Goal: Information Seeking & Learning: Learn about a topic

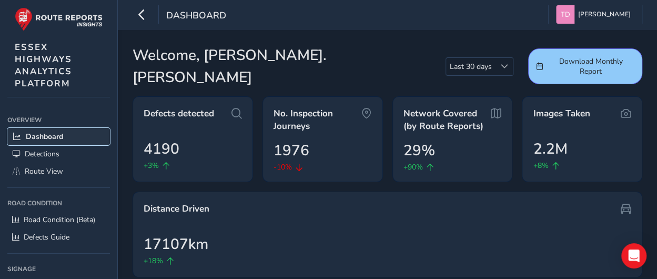
click at [53, 137] on span "Dashboard" at bounding box center [44, 137] width 37 height 10
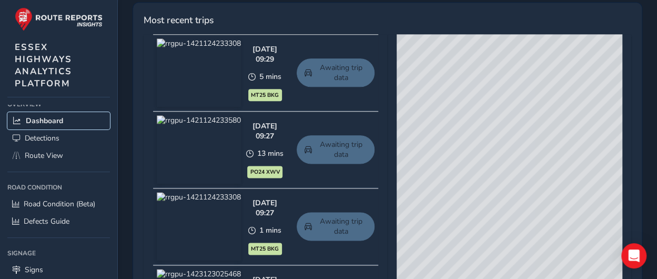
scroll to position [631, 0]
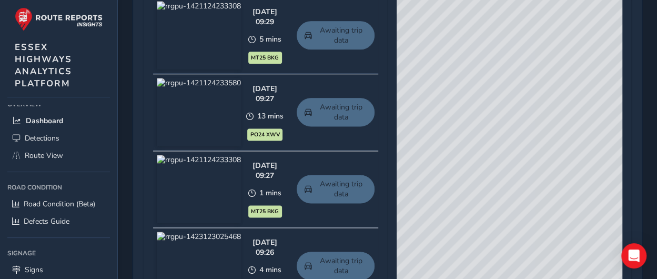
drag, startPoint x: 495, startPoint y: 114, endPoint x: 592, endPoint y: 110, distance: 96.9
click at [592, 110] on div "© Mapbox © OpenStreetMap Improve this map © Maxar" at bounding box center [510, 152] width 226 height 310
drag, startPoint x: 553, startPoint y: 117, endPoint x: 512, endPoint y: 118, distance: 41.0
click at [512, 118] on div "© Mapbox © OpenStreetMap Improve this map © Maxar" at bounding box center [510, 152] width 226 height 310
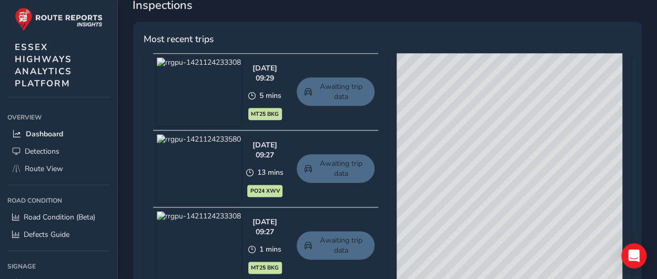
scroll to position [0, 0]
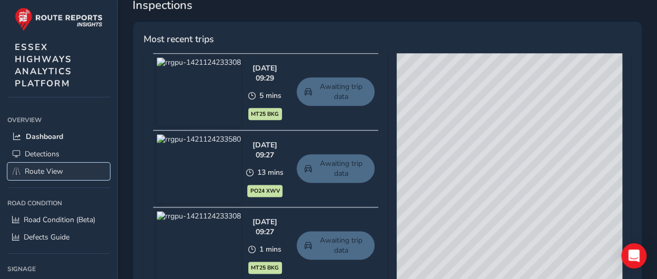
click at [44, 167] on span "Route View" at bounding box center [44, 171] width 38 height 10
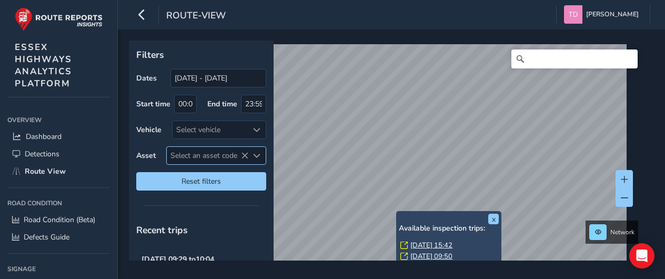
click at [199, 153] on span "Select an asset code" at bounding box center [208, 155] width 82 height 17
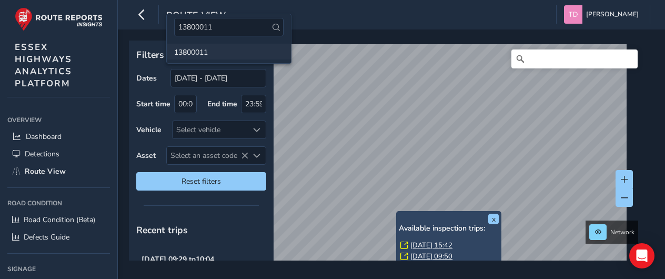
type input "13800011"
click at [207, 54] on li "13800011" at bounding box center [229, 52] width 124 height 16
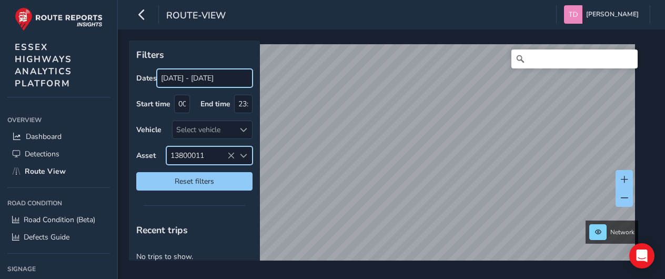
click at [183, 75] on input "[DATE] - [DATE]" at bounding box center [205, 78] width 96 height 18
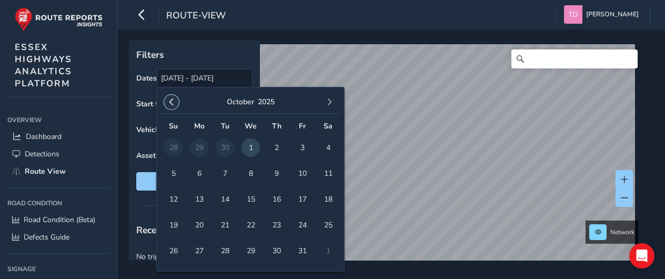
click at [171, 101] on span "button" at bounding box center [171, 101] width 7 height 7
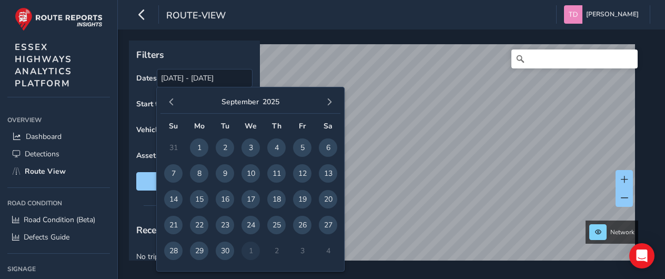
click at [171, 101] on span "button" at bounding box center [171, 101] width 7 height 7
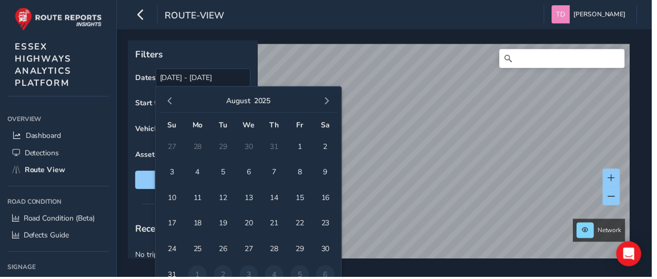
click at [171, 101] on span "button" at bounding box center [171, 101] width 7 height 7
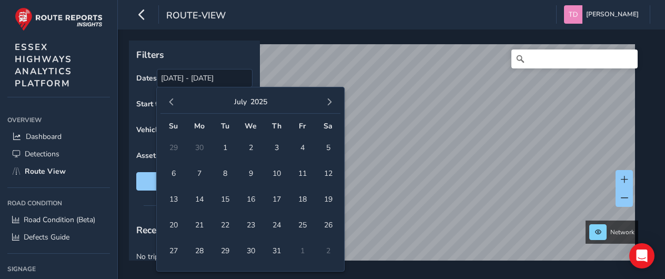
click at [171, 101] on span "button" at bounding box center [171, 101] width 7 height 7
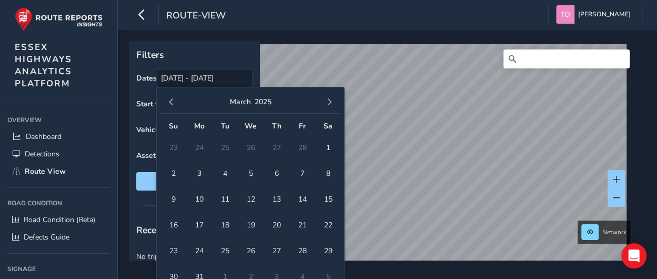
click at [171, 101] on span "button" at bounding box center [171, 101] width 7 height 7
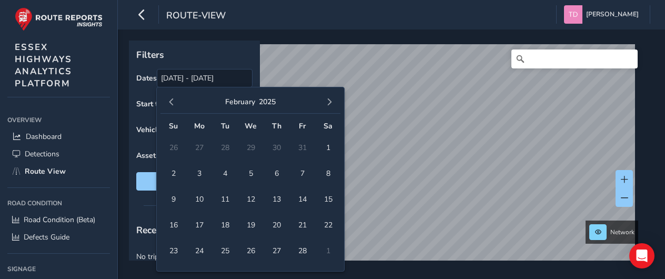
click at [171, 101] on span "button" at bounding box center [171, 101] width 7 height 7
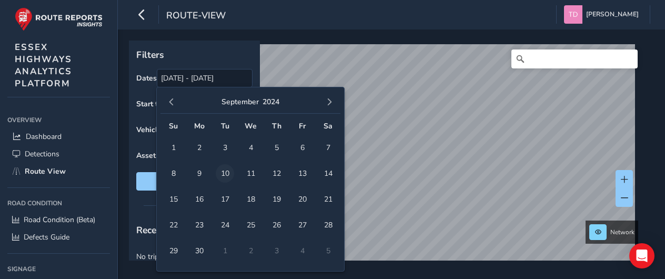
click at [224, 173] on span "10" at bounding box center [225, 173] width 18 height 18
type input "10/09/2024"
click at [250, 63] on div "Filters Dates 10/09/2024 Start time 00:00 End time 23:59 Vehicle Select vehicle…" at bounding box center [194, 119] width 131 height 157
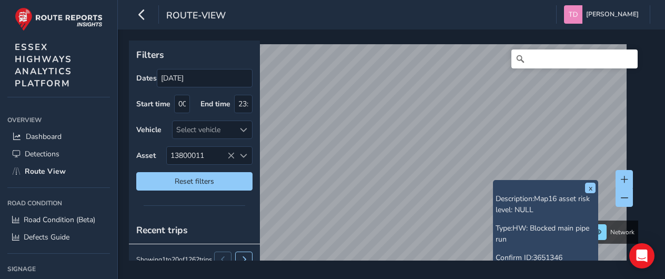
click at [495, 184] on div "x Description: Map16 asset risk level: NULL Type: HW: Blocked main pipe run Con…" at bounding box center [545, 247] width 105 height 134
click at [489, 184] on div "x Description: Map16 asset risk level: NULL Type: HW: Blocked main pipe run Con…" at bounding box center [541, 247] width 105 height 134
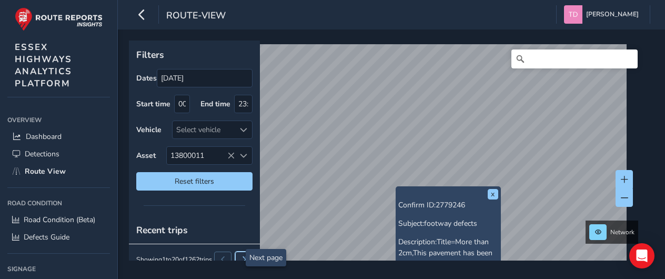
click at [235, 256] on button at bounding box center [243, 259] width 17 height 16
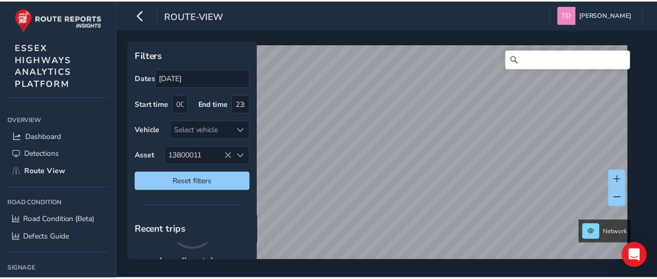
scroll to position [13, 0]
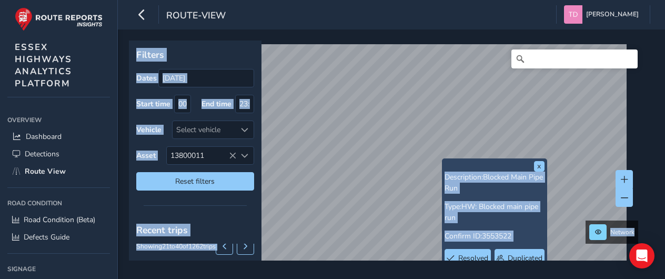
click at [381, 111] on div "x Description: Blocked Main Pipe Run Type: HW: Blocked main pipe run Confirm ID…" at bounding box center [388, 151] width 518 height 220
click at [542, 165] on button "x" at bounding box center [539, 166] width 11 height 11
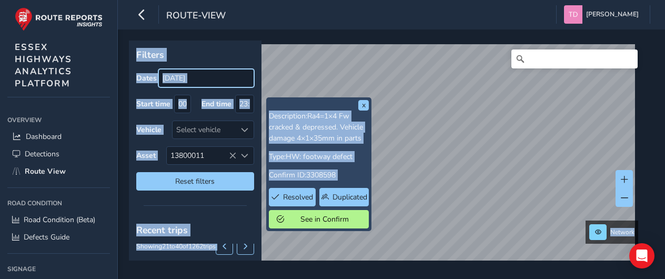
click at [226, 81] on input "10/09/2024" at bounding box center [206, 78] width 96 height 18
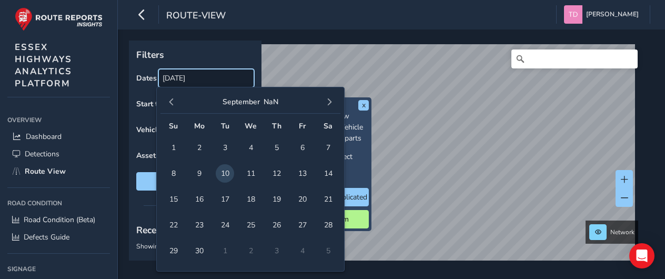
click at [217, 78] on input "10/09/2024" at bounding box center [206, 78] width 96 height 18
click at [239, 102] on button "September" at bounding box center [241, 102] width 37 height 10
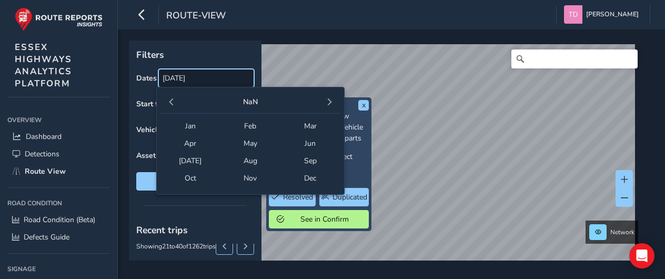
click at [216, 78] on input "10/09/2024" at bounding box center [206, 78] width 96 height 18
click at [216, 51] on p "Filters" at bounding box center [195, 55] width 118 height 14
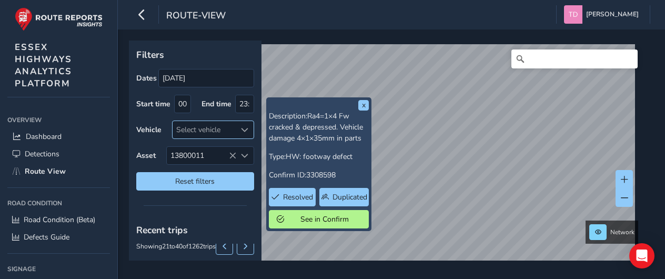
click at [241, 132] on span at bounding box center [244, 129] width 7 height 7
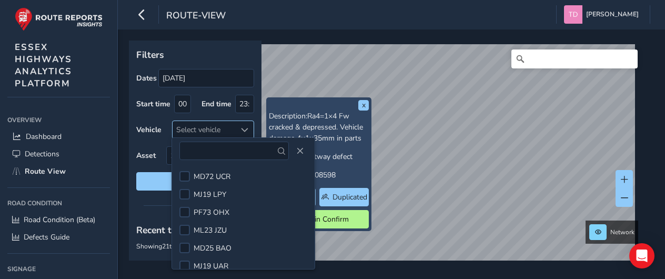
click at [241, 132] on span at bounding box center [244, 129] width 7 height 7
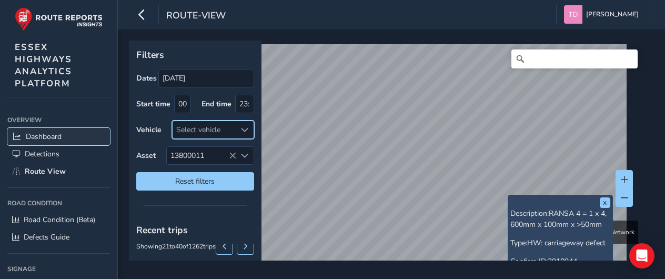
click at [47, 134] on span "Dashboard" at bounding box center [44, 137] width 36 height 10
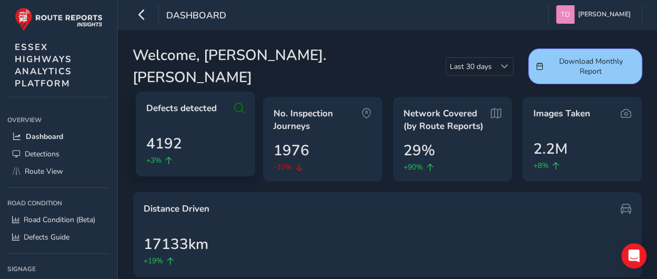
click at [182, 102] on span "Defects detected" at bounding box center [181, 108] width 70 height 13
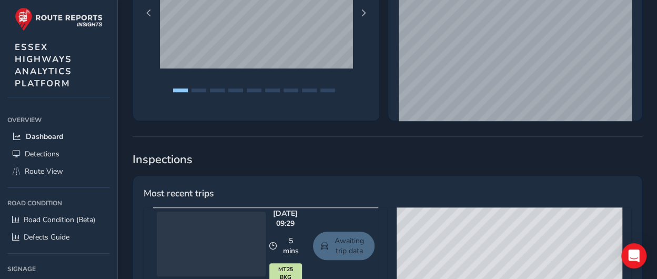
scroll to position [526, 0]
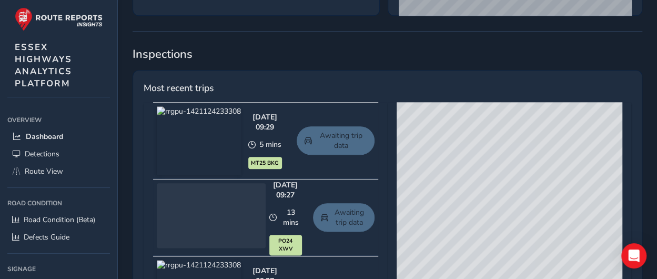
drag, startPoint x: 544, startPoint y: 178, endPoint x: 492, endPoint y: 150, distance: 59.3
click at [492, 150] on div "© Mapbox © OpenStreetMap Improve this map © Maxar" at bounding box center [510, 257] width 226 height 310
drag, startPoint x: 485, startPoint y: 195, endPoint x: 554, endPoint y: 152, distance: 81.3
click at [554, 152] on div "© Mapbox © OpenStreetMap Improve this map © Maxar" at bounding box center [510, 257] width 226 height 310
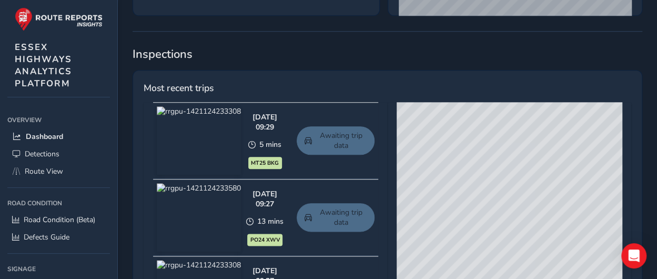
drag, startPoint x: 487, startPoint y: 140, endPoint x: 521, endPoint y: 167, distance: 43.5
click at [521, 167] on div "© Mapbox © OpenStreetMap Improve this map © Maxar" at bounding box center [510, 257] width 226 height 310
click at [510, 153] on div "© Mapbox © OpenStreetMap Improve this map © Maxar" at bounding box center [510, 257] width 226 height 310
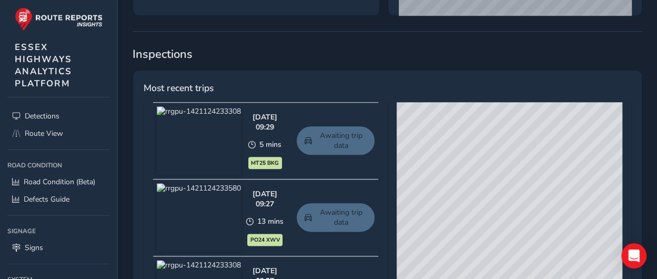
scroll to position [0, 0]
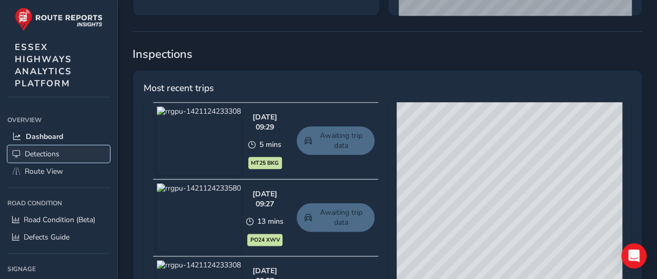
click at [41, 151] on span "Detections" at bounding box center [42, 154] width 35 height 10
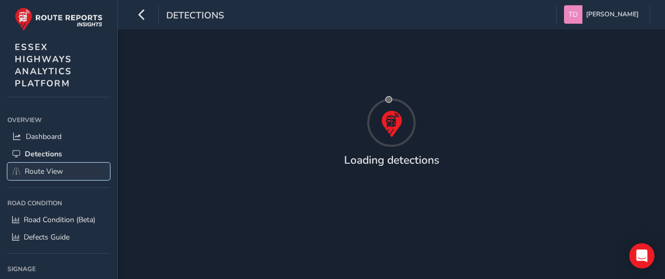
click at [56, 169] on span "Route View" at bounding box center [44, 171] width 38 height 10
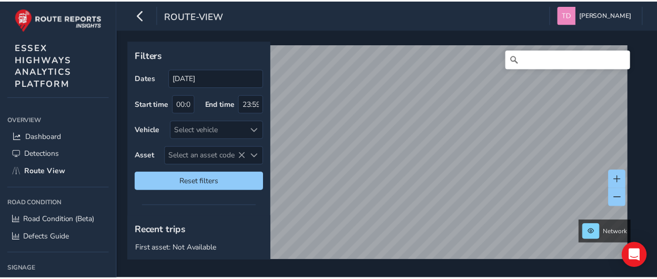
scroll to position [39, 0]
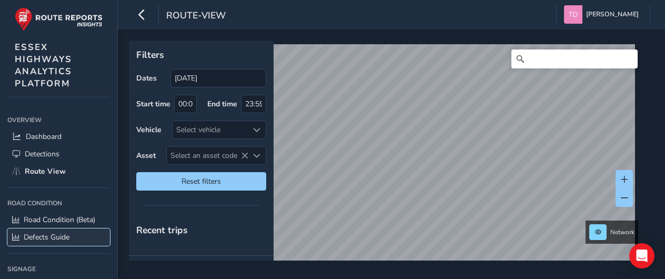
click at [54, 235] on span "Defects Guide" at bounding box center [47, 237] width 46 height 10
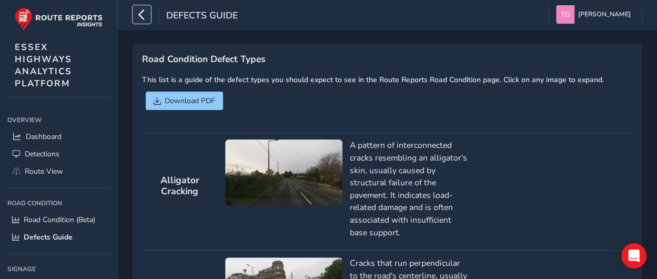
click at [142, 15] on icon "button" at bounding box center [141, 14] width 11 height 18
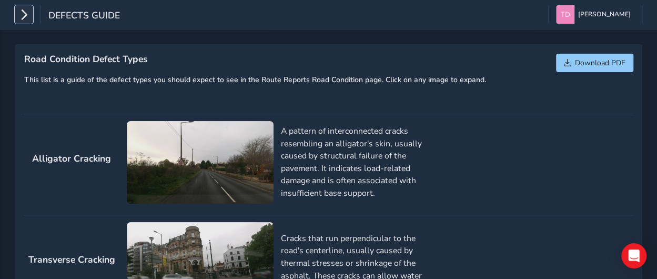
click at [28, 15] on icon "button" at bounding box center [23, 14] width 11 height 18
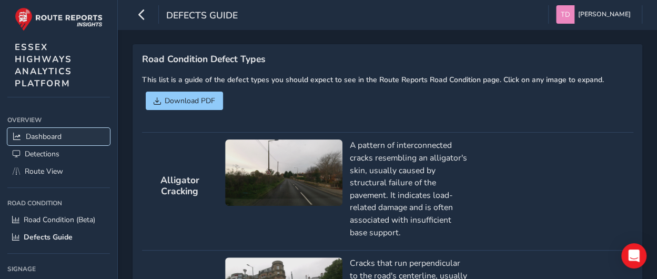
click at [47, 134] on span "Dashboard" at bounding box center [44, 137] width 36 height 10
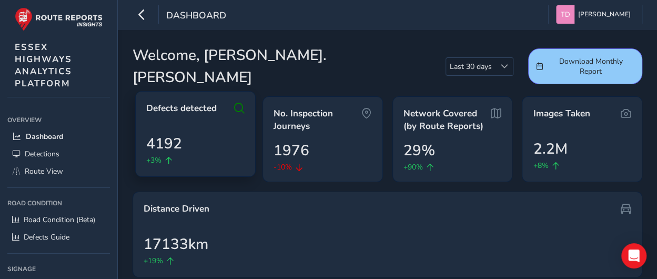
click at [237, 102] on icon at bounding box center [239, 108] width 11 height 13
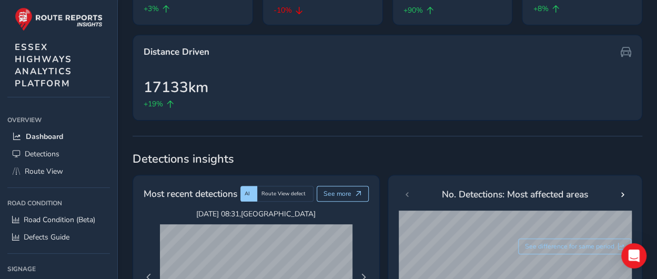
scroll to position [53, 0]
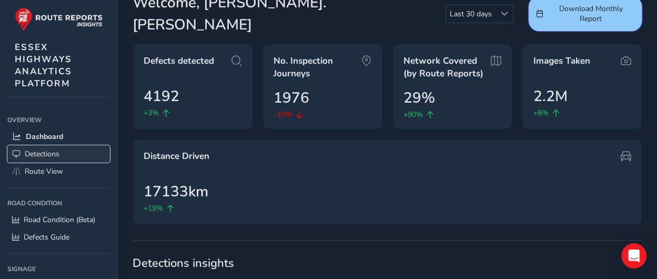
click at [42, 151] on span "Detections" at bounding box center [42, 154] width 35 height 10
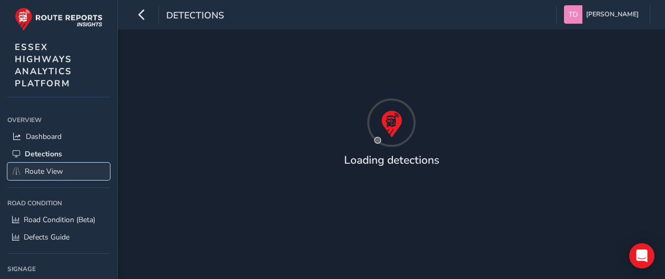
click at [46, 168] on span "Route View" at bounding box center [44, 171] width 38 height 10
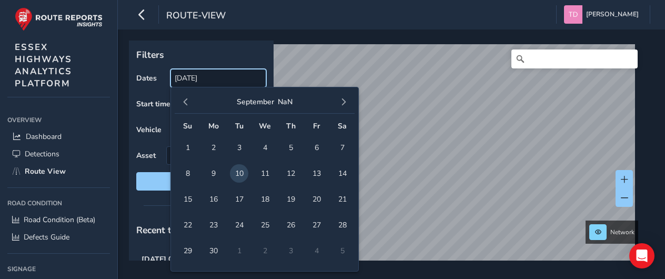
click at [227, 77] on input "10/09/2024" at bounding box center [218, 78] width 96 height 18
click at [238, 172] on span "10" at bounding box center [239, 173] width 18 height 18
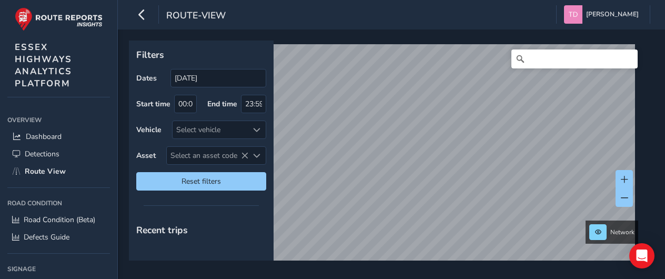
type input "10/09/2024 - 10/09/2024"
click at [216, 153] on span "Select an asset code" at bounding box center [208, 155] width 82 height 17
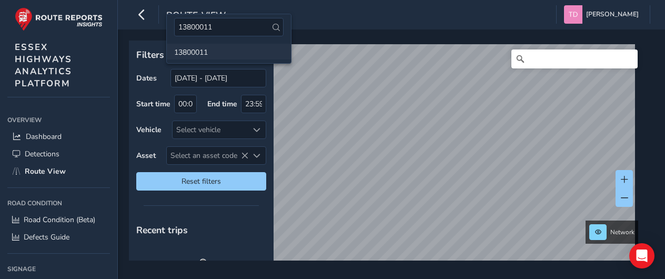
type input "13800011"
click at [203, 51] on li "13800011" at bounding box center [229, 52] width 124 height 16
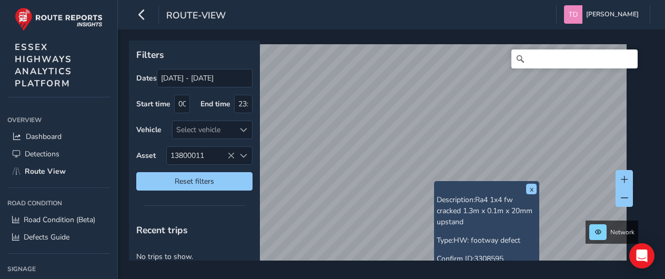
click at [474, 187] on div "x Description: Ra4 1x4 fw cracked 1.3m x 0.1m x 20mm upstand Type: HW: footway …" at bounding box center [388, 151] width 518 height 220
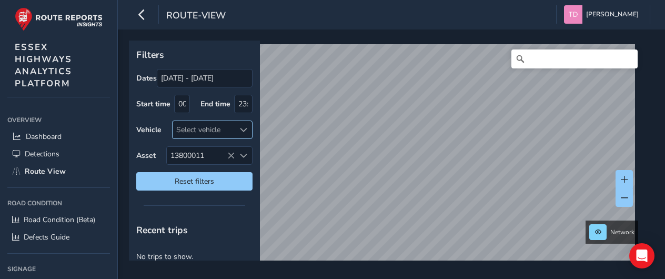
click at [243, 130] on span at bounding box center [243, 129] width 7 height 7
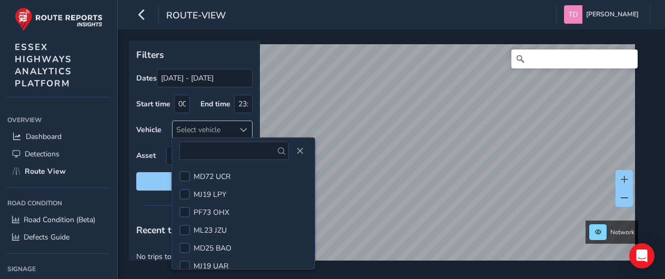
click at [243, 130] on span at bounding box center [243, 129] width 7 height 7
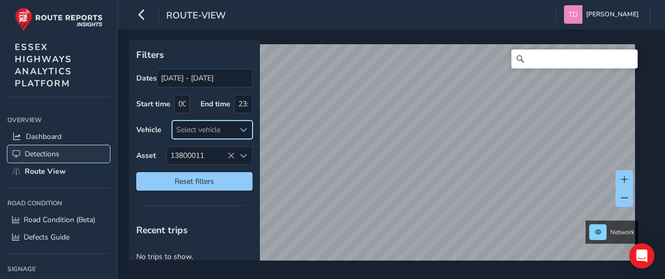
click at [48, 155] on span "Detections" at bounding box center [42, 154] width 35 height 10
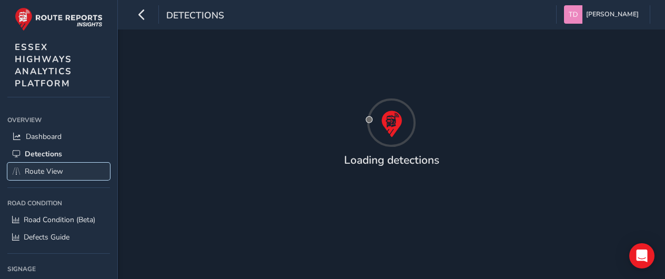
click at [37, 171] on span "Route View" at bounding box center [44, 171] width 38 height 10
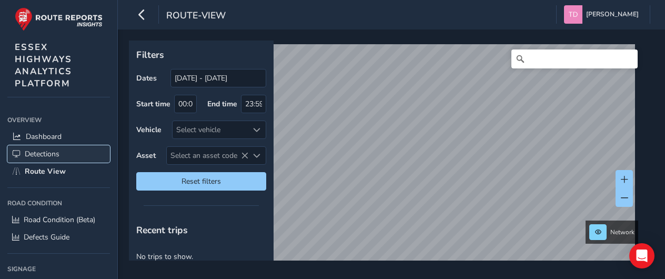
click at [38, 151] on span "Detections" at bounding box center [42, 154] width 35 height 10
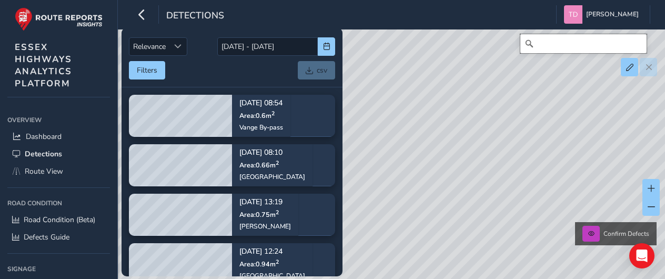
click at [558, 47] on input "Search" at bounding box center [583, 43] width 126 height 19
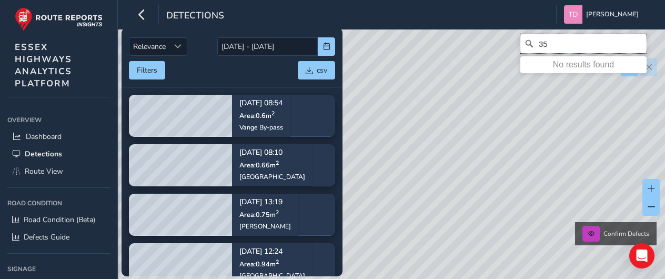
type input "3"
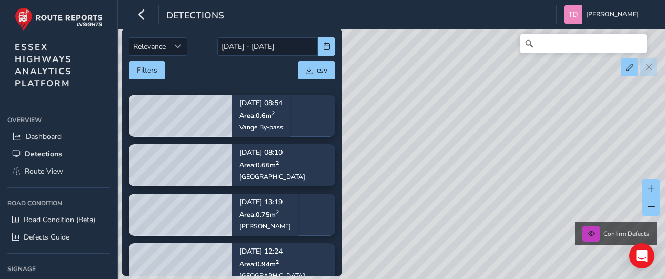
drag, startPoint x: 511, startPoint y: 145, endPoint x: 620, endPoint y: 162, distance: 109.7
click at [620, 162] on div "Confirm Defects" at bounding box center [332, 139] width 665 height 279
drag, startPoint x: 461, startPoint y: 171, endPoint x: 550, endPoint y: 171, distance: 88.9
click at [550, 171] on div "Confirm Defects" at bounding box center [332, 139] width 665 height 279
drag, startPoint x: 470, startPoint y: 167, endPoint x: 514, endPoint y: 159, distance: 44.9
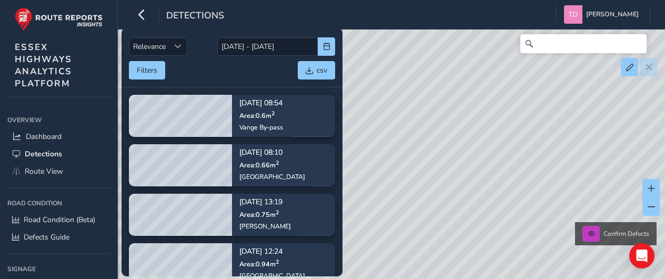
click at [514, 159] on div "Confirm Defects" at bounding box center [332, 139] width 665 height 279
drag, startPoint x: 463, startPoint y: 175, endPoint x: 594, endPoint y: 175, distance: 131.5
click at [594, 175] on div "Confirm Defects" at bounding box center [332, 139] width 665 height 279
drag, startPoint x: 500, startPoint y: 189, endPoint x: 593, endPoint y: 185, distance: 93.2
click at [593, 185] on div "Confirm Defects" at bounding box center [332, 139] width 665 height 279
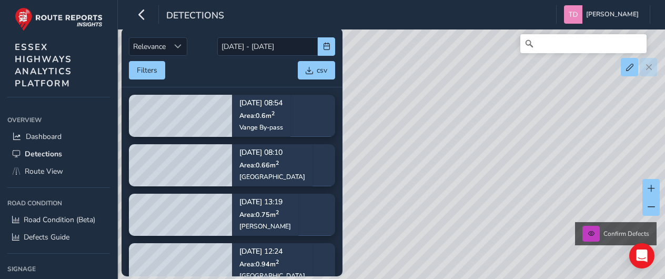
drag, startPoint x: 501, startPoint y: 187, endPoint x: 527, endPoint y: 119, distance: 72.1
click at [527, 119] on div "Confirm Defects" at bounding box center [332, 139] width 665 height 279
drag, startPoint x: 550, startPoint y: 205, endPoint x: 548, endPoint y: 147, distance: 57.9
click at [548, 147] on div "Confirm Defects" at bounding box center [332, 139] width 665 height 279
drag, startPoint x: 509, startPoint y: 196, endPoint x: 588, endPoint y: 190, distance: 79.1
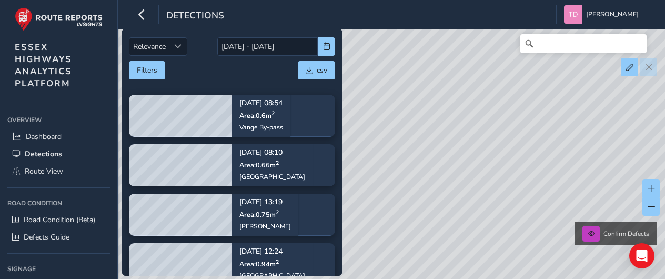
click at [588, 190] on div "Confirm Defects" at bounding box center [332, 139] width 665 height 279
drag, startPoint x: 532, startPoint y: 184, endPoint x: 486, endPoint y: 174, distance: 47.2
click at [486, 174] on div "Confirm Defects" at bounding box center [332, 139] width 665 height 279
click at [553, 91] on div "Confirm Defects" at bounding box center [332, 139] width 665 height 279
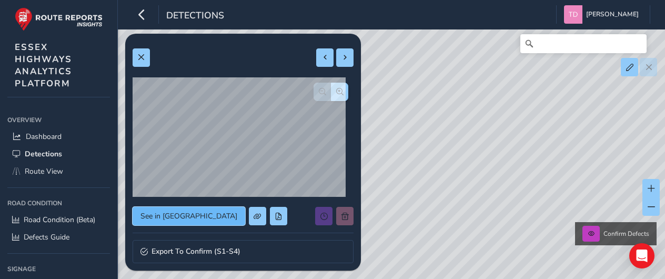
click at [167, 216] on span "See in Route View" at bounding box center [188, 216] width 97 height 10
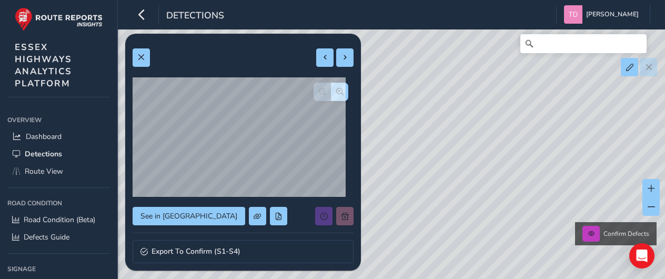
drag, startPoint x: 512, startPoint y: 130, endPoint x: 605, endPoint y: 174, distance: 103.1
click at [605, 174] on div "Confirm Defects" at bounding box center [332, 139] width 665 height 279
drag, startPoint x: 499, startPoint y: 137, endPoint x: 492, endPoint y: 158, distance: 22.0
click at [527, 177] on div "Confirm Defects" at bounding box center [332, 139] width 665 height 279
drag, startPoint x: 449, startPoint y: 122, endPoint x: 569, endPoint y: 148, distance: 122.4
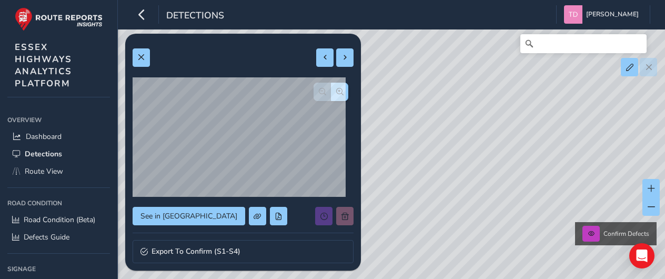
click at [569, 148] on div "Confirm Defects" at bounding box center [332, 139] width 665 height 279
drag, startPoint x: 467, startPoint y: 133, endPoint x: 616, endPoint y: 140, distance: 150.1
click at [616, 140] on div "Confirm Defects" at bounding box center [332, 139] width 665 height 279
drag, startPoint x: 495, startPoint y: 141, endPoint x: 515, endPoint y: 88, distance: 56.5
click at [519, 75] on div "Confirm Defects" at bounding box center [332, 139] width 665 height 279
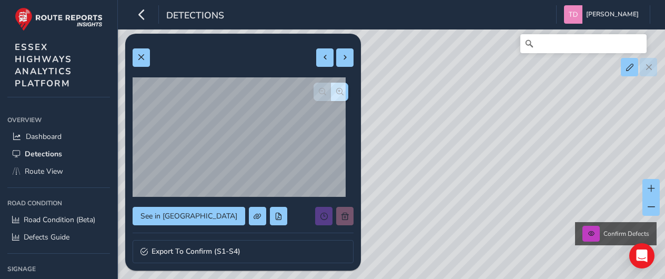
drag, startPoint x: 520, startPoint y: 171, endPoint x: 517, endPoint y: 108, distance: 63.2
click at [517, 108] on div "Confirm Defects" at bounding box center [332, 139] width 665 height 279
drag, startPoint x: 528, startPoint y: 183, endPoint x: 521, endPoint y: 116, distance: 67.2
click at [528, 109] on div "Confirm Defects" at bounding box center [332, 139] width 665 height 279
drag, startPoint x: 521, startPoint y: 183, endPoint x: 525, endPoint y: 109, distance: 73.8
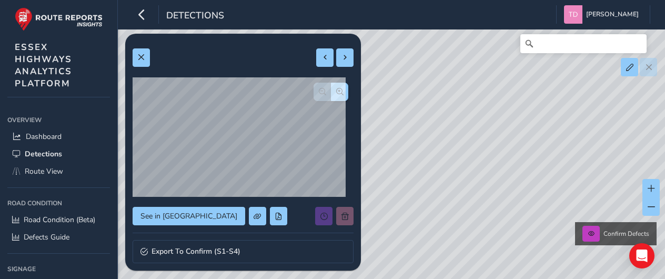
click at [527, 102] on div "Confirm Defects" at bounding box center [332, 139] width 665 height 279
drag, startPoint x: 532, startPoint y: 167, endPoint x: 531, endPoint y: 110, distance: 56.3
click at [532, 110] on div "Confirm Defects" at bounding box center [332, 139] width 665 height 279
drag, startPoint x: 543, startPoint y: 172, endPoint x: 456, endPoint y: 137, distance: 94.5
click at [456, 137] on div "Confirm Defects" at bounding box center [332, 139] width 665 height 279
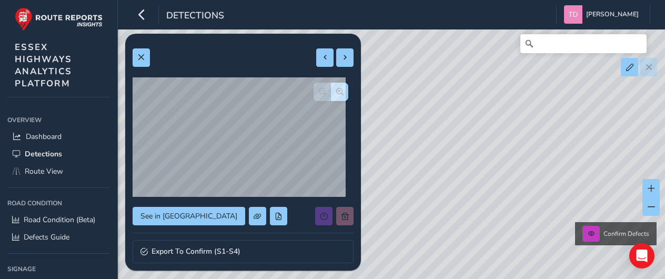
drag, startPoint x: 571, startPoint y: 144, endPoint x: 492, endPoint y: 144, distance: 78.4
click at [492, 144] on div "Confirm Defects" at bounding box center [332, 139] width 665 height 279
drag, startPoint x: 592, startPoint y: 145, endPoint x: 483, endPoint y: 167, distance: 110.7
click at [483, 167] on div "Confirm Defects" at bounding box center [332, 139] width 665 height 279
drag, startPoint x: 580, startPoint y: 132, endPoint x: 581, endPoint y: 168, distance: 36.3
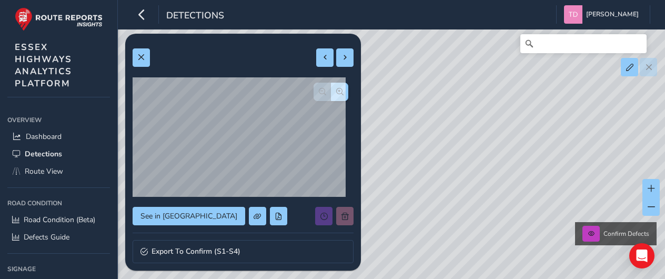
click at [549, 200] on div "Confirm Defects" at bounding box center [332, 139] width 665 height 279
drag, startPoint x: 596, startPoint y: 150, endPoint x: 497, endPoint y: 128, distance: 102.4
click at [497, 128] on div "Confirm Defects" at bounding box center [332, 139] width 665 height 279
drag, startPoint x: 569, startPoint y: 139, endPoint x: 488, endPoint y: 123, distance: 82.0
click at [488, 123] on div "Confirm Defects" at bounding box center [332, 139] width 665 height 279
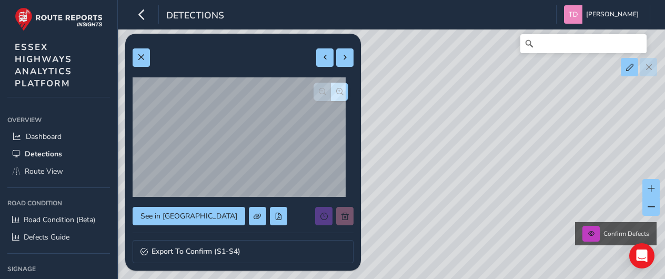
drag, startPoint x: 532, startPoint y: 174, endPoint x: 540, endPoint y: 99, distance: 75.1
click at [540, 99] on div "Confirm Defects" at bounding box center [332, 139] width 665 height 279
drag, startPoint x: 544, startPoint y: 186, endPoint x: 538, endPoint y: 120, distance: 66.6
click at [537, 99] on div "Confirm Defects" at bounding box center [332, 139] width 665 height 279
drag, startPoint x: 545, startPoint y: 175, endPoint x: 520, endPoint y: 114, distance: 66.0
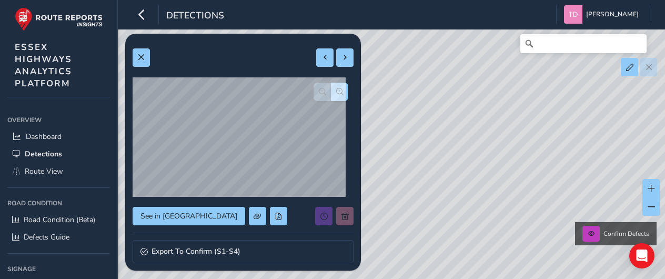
click at [520, 114] on div "Confirm Defects" at bounding box center [332, 139] width 665 height 279
click at [479, 183] on div "Confirm Defects" at bounding box center [332, 139] width 665 height 279
drag, startPoint x: 456, startPoint y: 183, endPoint x: 566, endPoint y: 130, distance: 121.6
click at [566, 130] on div "Confirm Defects" at bounding box center [332, 139] width 665 height 279
drag, startPoint x: 584, startPoint y: 183, endPoint x: 550, endPoint y: 193, distance: 35.3
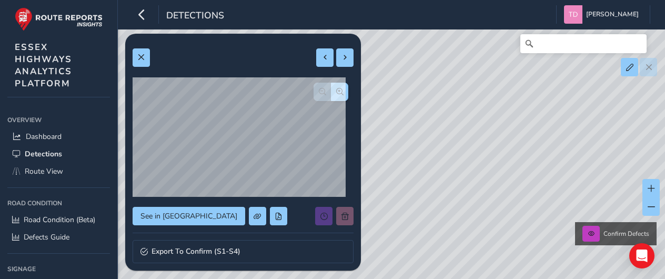
click at [550, 193] on div "Confirm Defects" at bounding box center [332, 139] width 665 height 279
click at [592, 238] on button at bounding box center [590, 234] width 17 height 16
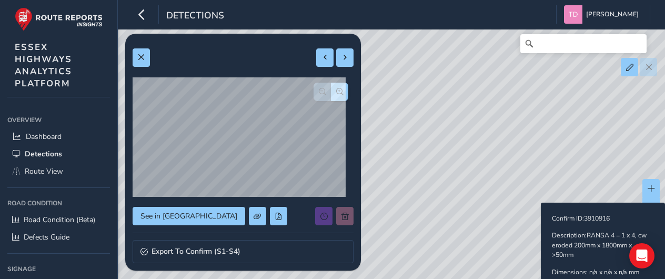
click at [558, 186] on div "Confirm Defects Confirm ID: 3910916 Description: RANSA 4 = 1 x 4, cw eroded 200…" at bounding box center [332, 139] width 665 height 279
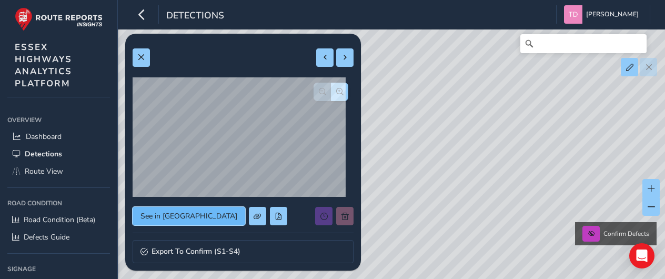
click at [166, 215] on span "See in Route View" at bounding box center [188, 216] width 97 height 10
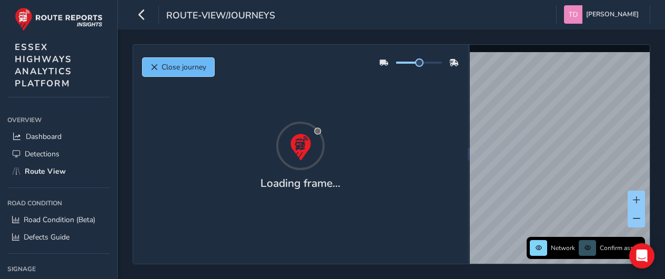
click at [153, 65] on span "Close journey" at bounding box center [153, 67] width 7 height 7
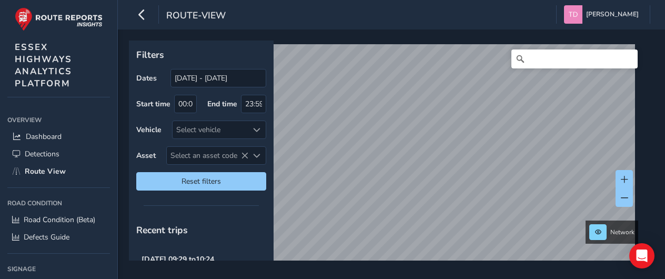
click at [588, 278] on html "route-view Tracy Davies Colour Scheme: Dark Dim Light Logout Filters Dates 01/0…" at bounding box center [332, 139] width 665 height 279
click at [547, 269] on div "Filters Dates 01/09/2025 - 01/10/2025 Start time 00:00 End time 23:59 Vehicle S…" at bounding box center [391, 153] width 547 height 249
click at [35, 151] on span "Detections" at bounding box center [42, 154] width 35 height 10
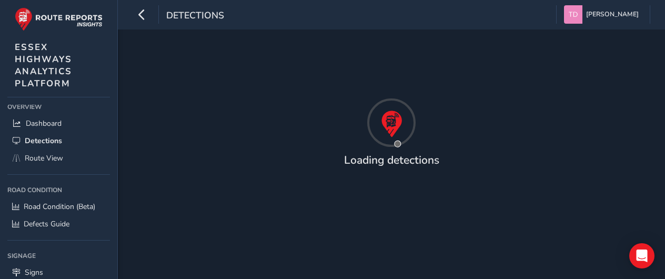
scroll to position [6, 0]
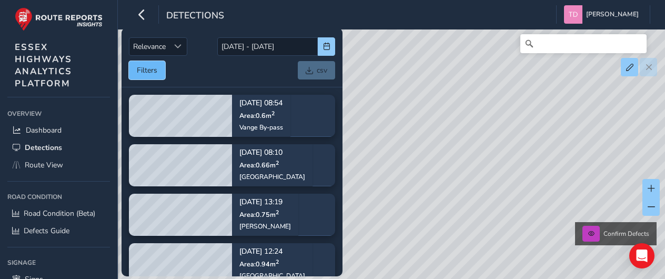
click at [148, 77] on button "Filters" at bounding box center [147, 70] width 36 height 18
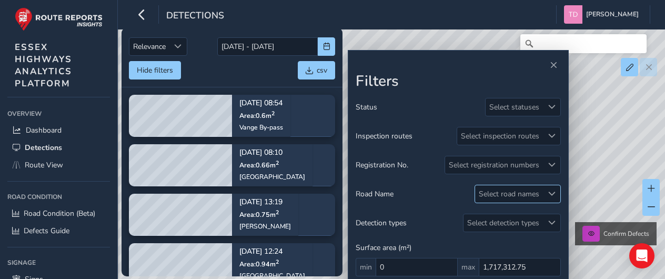
click at [551, 191] on span at bounding box center [551, 193] width 7 height 7
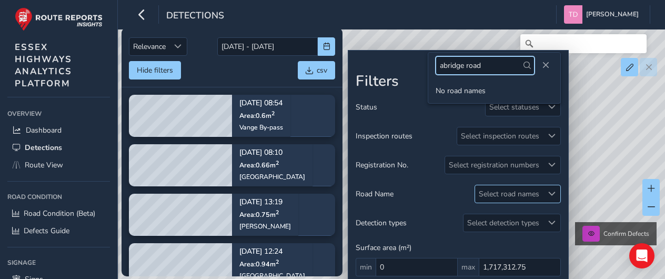
type input "abridge road"
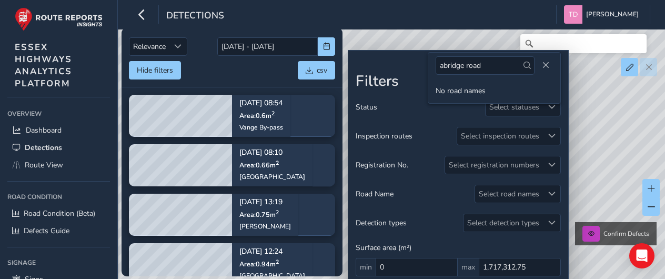
click at [529, 65] on span at bounding box center [526, 65] width 7 height 7
click at [551, 220] on span at bounding box center [551, 222] width 7 height 7
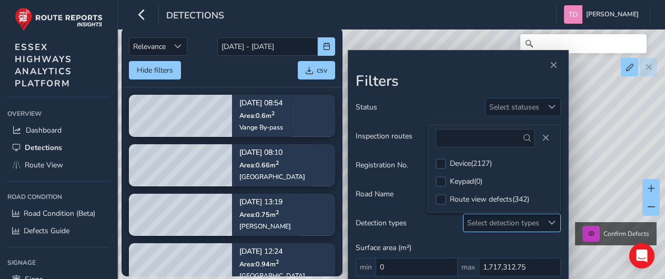
click at [551, 220] on span at bounding box center [551, 222] width 7 height 7
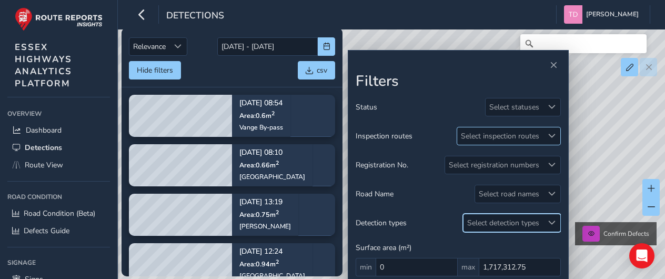
click at [551, 137] on span at bounding box center [551, 135] width 7 height 7
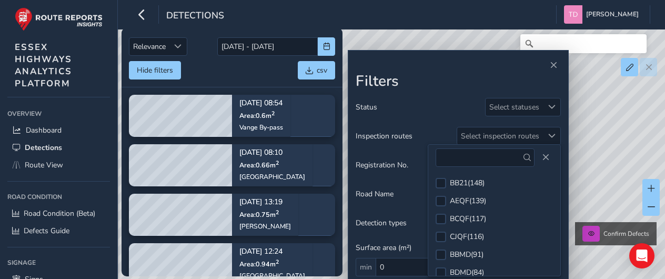
click at [463, 69] on div at bounding box center [458, 65] width 205 height 15
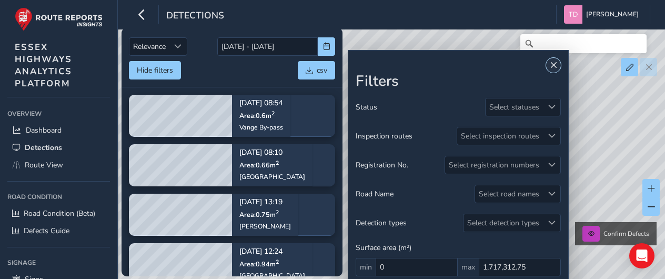
click at [555, 65] on span "Close" at bounding box center [553, 65] width 7 height 7
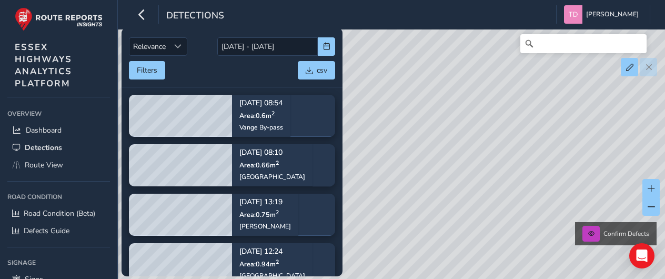
drag, startPoint x: 469, startPoint y: 140, endPoint x: 594, endPoint y: 165, distance: 127.5
click at [594, 165] on div "Confirm Defects" at bounding box center [332, 139] width 665 height 279
drag, startPoint x: 459, startPoint y: 160, endPoint x: 570, endPoint y: 160, distance: 110.5
click at [570, 160] on div "Confirm Defects" at bounding box center [332, 139] width 665 height 279
drag, startPoint x: 497, startPoint y: 166, endPoint x: 511, endPoint y: 104, distance: 64.3
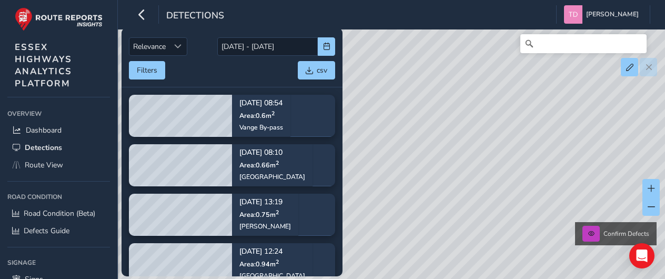
click at [511, 104] on div "Confirm Defects" at bounding box center [332, 139] width 665 height 279
drag, startPoint x: 510, startPoint y: 141, endPoint x: 518, endPoint y: 110, distance: 32.2
click at [518, 110] on div "Confirm Defects" at bounding box center [332, 139] width 665 height 279
drag, startPoint x: 494, startPoint y: 175, endPoint x: 587, endPoint y: 178, distance: 93.2
click at [587, 178] on div "Confirm Defects" at bounding box center [332, 139] width 665 height 279
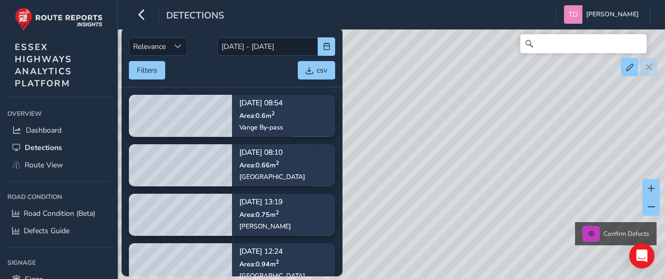
drag, startPoint x: 477, startPoint y: 164, endPoint x: 602, endPoint y: 164, distance: 125.2
click at [602, 164] on div "Confirm Defects" at bounding box center [332, 139] width 665 height 279
drag, startPoint x: 513, startPoint y: 181, endPoint x: 515, endPoint y: 106, distance: 75.2
click at [519, 100] on div "Confirm Defects" at bounding box center [332, 139] width 665 height 279
drag, startPoint x: 484, startPoint y: 165, endPoint x: 534, endPoint y: 102, distance: 80.5
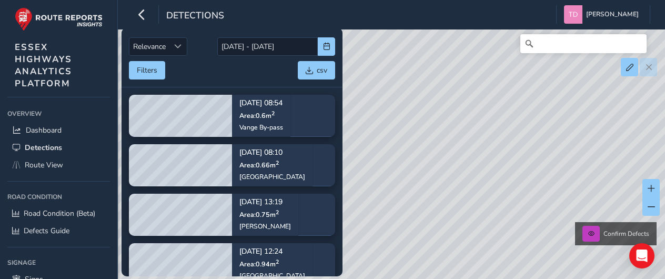
click at [534, 102] on div "Confirm Defects" at bounding box center [332, 139] width 665 height 279
drag, startPoint x: 506, startPoint y: 149, endPoint x: 500, endPoint y: 95, distance: 54.0
click at [500, 95] on div "Confirm Defects" at bounding box center [332, 139] width 665 height 279
drag, startPoint x: 492, startPoint y: 149, endPoint x: 509, endPoint y: 87, distance: 63.8
click at [509, 87] on div "Confirm Defects" at bounding box center [332, 139] width 665 height 279
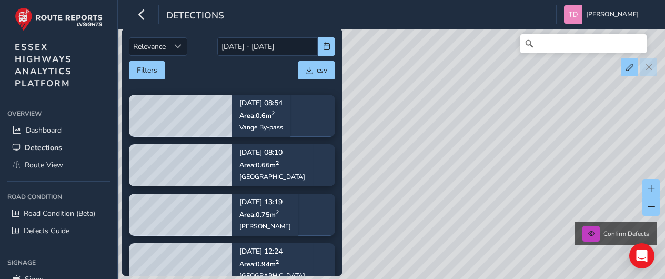
drag, startPoint x: 468, startPoint y: 122, endPoint x: 590, endPoint y: 120, distance: 122.0
click at [590, 120] on div "Confirm Defects" at bounding box center [332, 139] width 665 height 279
drag, startPoint x: 494, startPoint y: 126, endPoint x: 596, endPoint y: 141, distance: 102.7
click at [596, 141] on div "Confirm Defects" at bounding box center [332, 139] width 665 height 279
drag, startPoint x: 508, startPoint y: 130, endPoint x: 598, endPoint y: 143, distance: 91.3
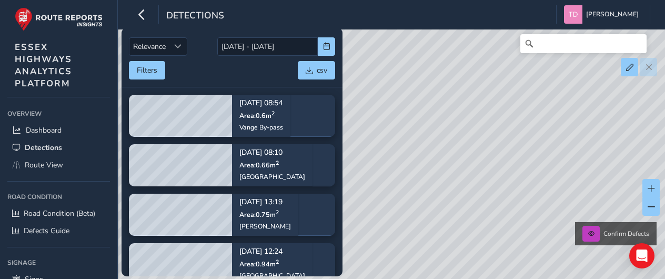
click at [598, 143] on div "Confirm Defects" at bounding box center [332, 139] width 665 height 279
drag, startPoint x: 511, startPoint y: 143, endPoint x: 472, endPoint y: 132, distance: 41.0
click at [472, 132] on div "Confirm Defects" at bounding box center [332, 139] width 665 height 279
drag, startPoint x: 569, startPoint y: 105, endPoint x: 490, endPoint y: 110, distance: 79.1
click at [490, 110] on div "Confirm Defects" at bounding box center [332, 139] width 665 height 279
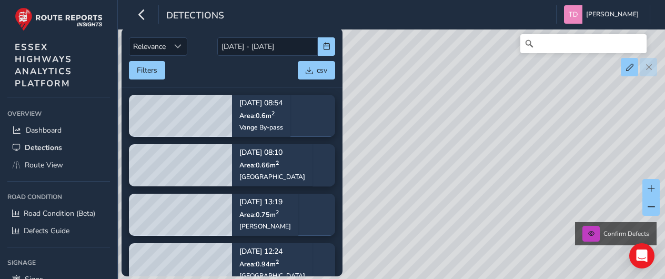
drag, startPoint x: 616, startPoint y: 110, endPoint x: 533, endPoint y: 110, distance: 82.6
click at [533, 110] on div "Confirm Defects" at bounding box center [332, 139] width 665 height 279
drag, startPoint x: 550, startPoint y: 201, endPoint x: 550, endPoint y: 137, distance: 64.2
click at [550, 137] on div "Confirm Defects" at bounding box center [332, 139] width 665 height 279
drag, startPoint x: 542, startPoint y: 208, endPoint x: 555, endPoint y: 139, distance: 70.3
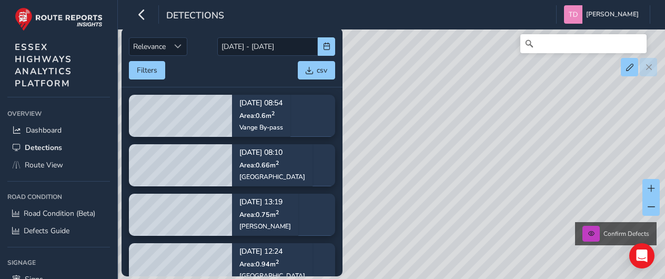
click at [555, 139] on div "Confirm Defects" at bounding box center [332, 139] width 665 height 279
drag, startPoint x: 549, startPoint y: 176, endPoint x: 564, endPoint y: 127, distance: 51.2
click at [564, 127] on div "Confirm Defects" at bounding box center [332, 139] width 665 height 279
drag, startPoint x: 534, startPoint y: 178, endPoint x: 563, endPoint y: 109, distance: 74.7
click at [563, 109] on div "Confirm Defects" at bounding box center [332, 139] width 665 height 279
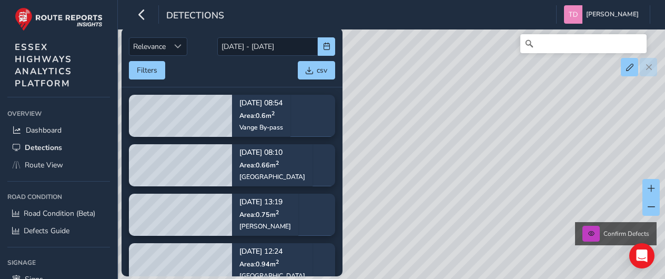
click at [461, 171] on div "Confirm Defects" at bounding box center [332, 139] width 665 height 279
drag, startPoint x: 473, startPoint y: 185, endPoint x: 578, endPoint y: 154, distance: 108.7
click at [578, 154] on div "Confirm Defects" at bounding box center [332, 139] width 665 height 279
drag, startPoint x: 567, startPoint y: 166, endPoint x: 540, endPoint y: 172, distance: 27.4
click at [540, 172] on div "Confirm Defects" at bounding box center [332, 139] width 665 height 279
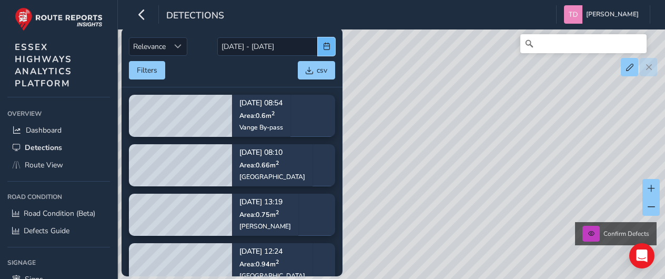
click at [327, 48] on span "button" at bounding box center [326, 46] width 7 height 7
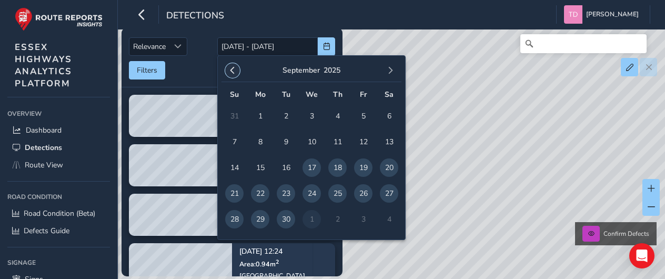
click at [232, 68] on span "button" at bounding box center [232, 70] width 7 height 7
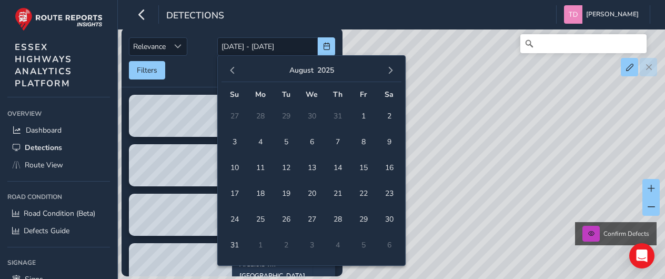
click at [232, 68] on span "button" at bounding box center [232, 70] width 7 height 7
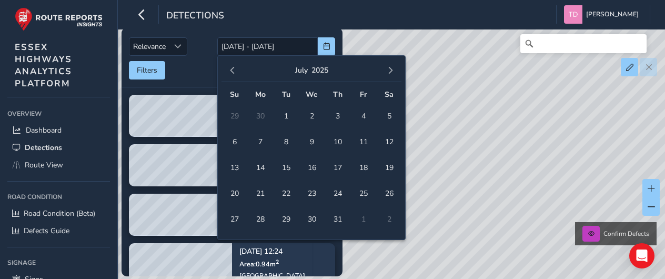
click at [232, 68] on span "button" at bounding box center [232, 70] width 7 height 7
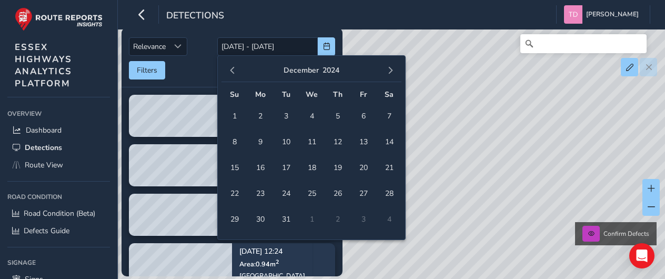
click at [232, 68] on span "button" at bounding box center [232, 70] width 7 height 7
click at [391, 67] on span "button" at bounding box center [390, 70] width 7 height 7
click at [232, 113] on span "1" at bounding box center [234, 116] width 18 height 18
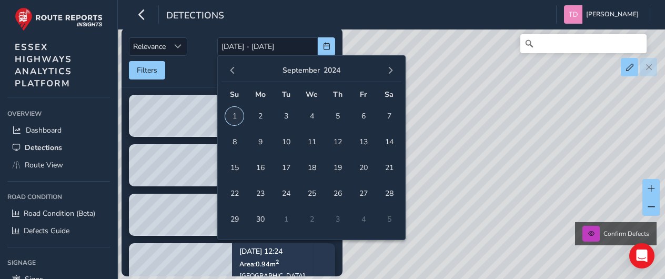
type input "01/09/2024"
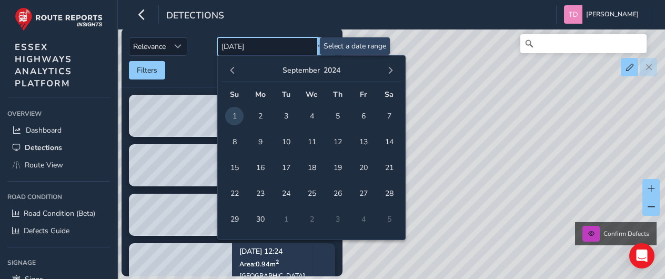
click at [303, 45] on input "01/09/2024" at bounding box center [267, 46] width 100 height 18
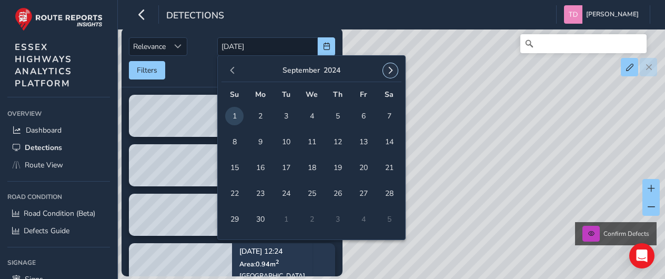
click at [390, 70] on span "button" at bounding box center [390, 70] width 7 height 7
click at [338, 217] on span "31" at bounding box center [337, 219] width 18 height 18
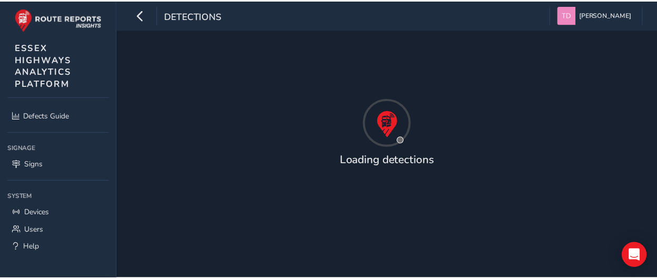
scroll to position [12, 0]
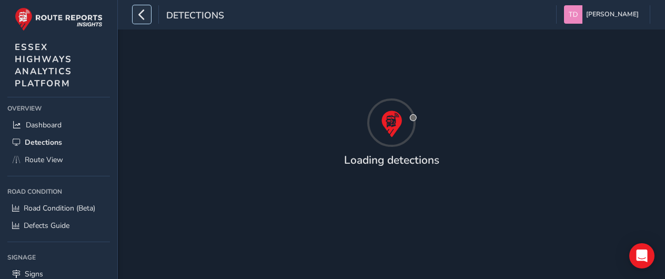
click at [140, 14] on icon "button" at bounding box center [141, 14] width 11 height 18
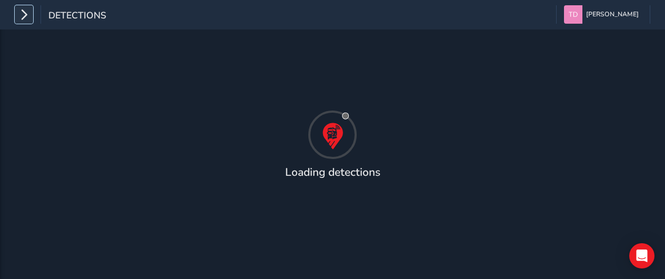
click at [24, 14] on icon "button" at bounding box center [23, 14] width 11 height 18
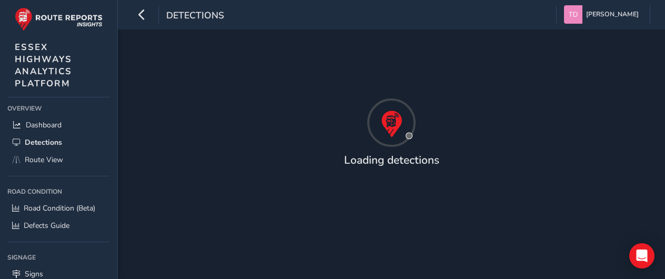
click at [539, 150] on div "Loading detections" at bounding box center [391, 153] width 547 height 249
click at [45, 157] on span "Route View" at bounding box center [44, 160] width 38 height 10
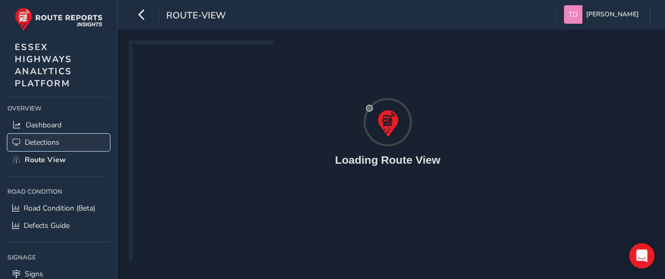
click at [46, 141] on span "Detections" at bounding box center [42, 142] width 35 height 10
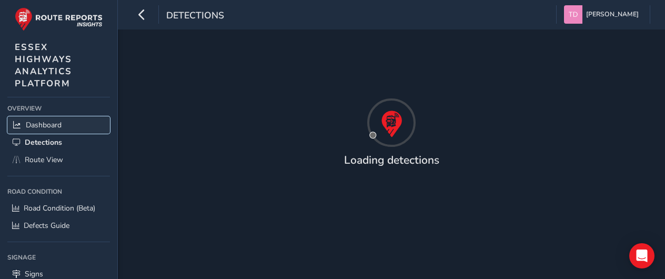
click at [49, 125] on span "Dashboard" at bounding box center [44, 125] width 36 height 10
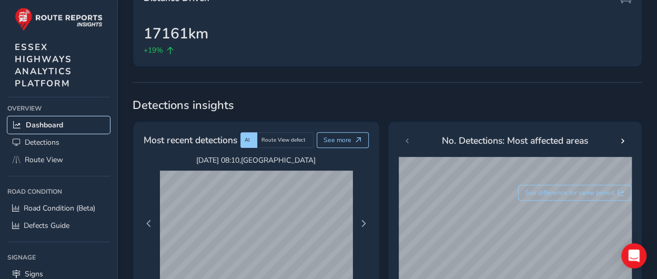
scroll to position [316, 0]
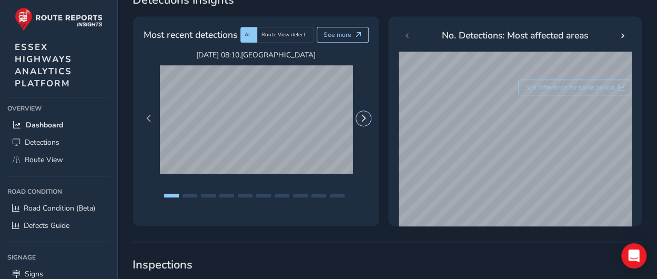
click at [364, 115] on span "Next Page" at bounding box center [363, 118] width 7 height 7
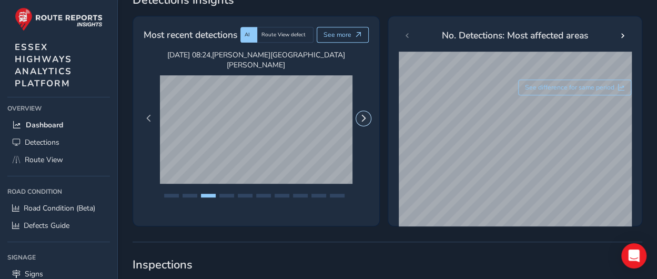
click at [364, 115] on span "Next Page" at bounding box center [363, 118] width 7 height 7
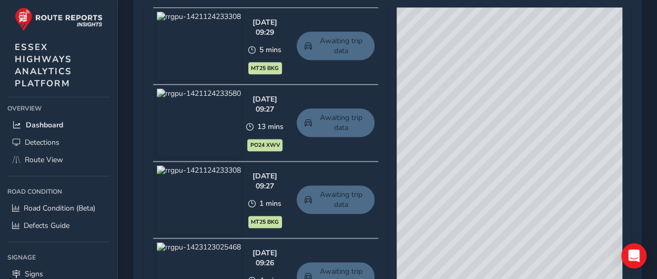
scroll to position [631, 0]
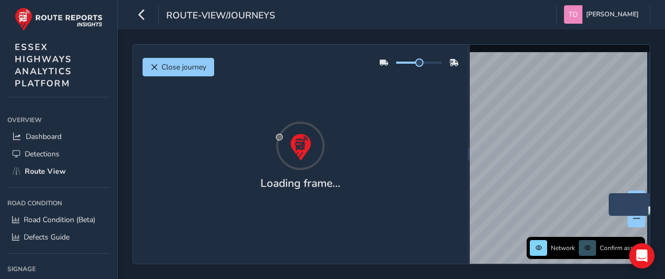
click at [610, 194] on div "x" at bounding box center [661, 204] width 105 height 23
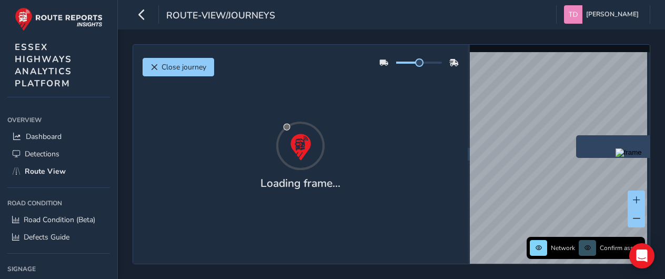
click at [543, 90] on div "x Network Confirm assets" at bounding box center [560, 154] width 180 height 219
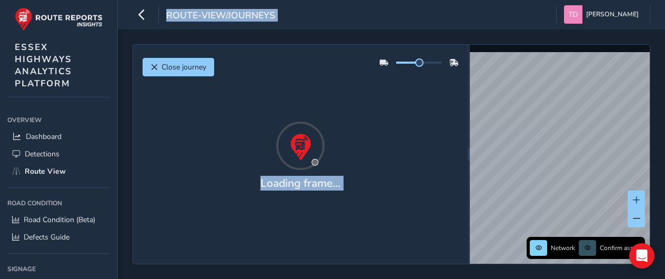
click at [611, 249] on span "Confirm assets" at bounding box center [621, 248] width 42 height 8
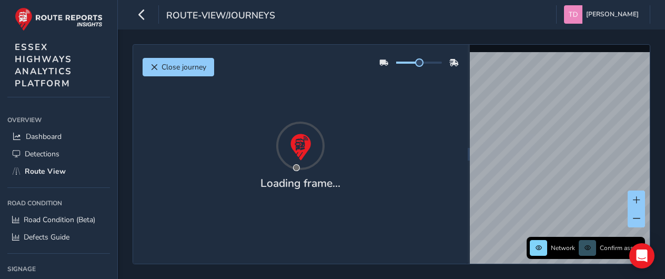
click at [593, 249] on div "Network Confirm assets" at bounding box center [586, 248] width 112 height 16
click at [587, 247] on div "Network Confirm assets" at bounding box center [586, 248] width 112 height 16
click at [548, 247] on div "Network Confirm assets" at bounding box center [586, 248] width 112 height 16
click at [575, 247] on div "Network Confirm assets" at bounding box center [586, 248] width 112 height 16
click at [641, 199] on button at bounding box center [636, 199] width 17 height 18
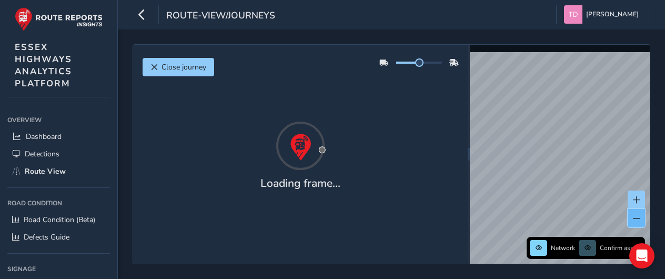
click at [638, 223] on button at bounding box center [636, 218] width 17 height 18
click at [614, 248] on span "Confirm assets" at bounding box center [621, 248] width 42 height 8
click at [583, 248] on div "Network Confirm assets" at bounding box center [586, 248] width 112 height 16
click at [546, 245] on button at bounding box center [538, 248] width 17 height 16
click at [541, 245] on span at bounding box center [538, 248] width 6 height 6
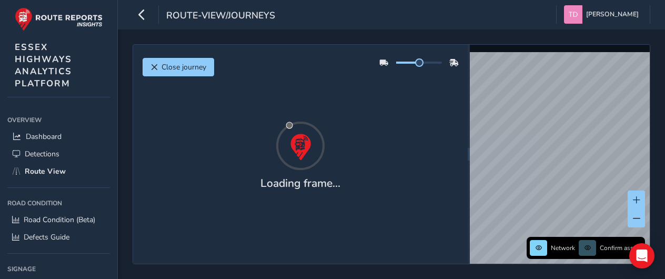
click at [379, 153] on div at bounding box center [301, 145] width 316 height 53
click at [179, 64] on span "Close journey" at bounding box center [183, 67] width 45 height 10
